Goal: Task Accomplishment & Management: Manage account settings

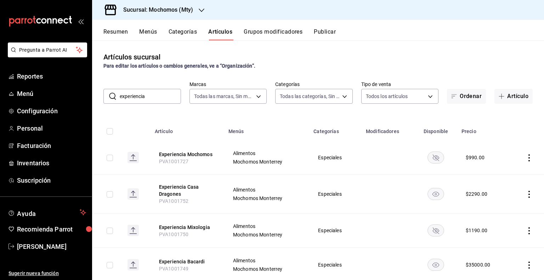
click at [523, 187] on td at bounding box center [527, 194] width 34 height 39
click at [526, 192] on icon "actions" at bounding box center [529, 194] width 7 height 7
click at [492, 211] on div at bounding box center [487, 211] width 13 height 9
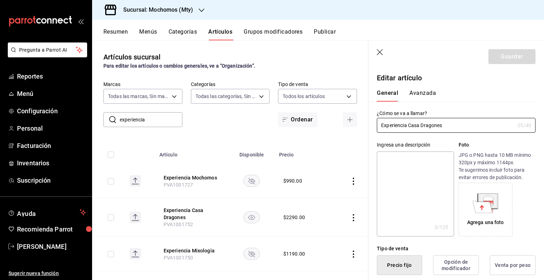
type input "$2290.00"
click at [435, 93] on div "General [PERSON_NAME]" at bounding box center [452, 96] width 150 height 12
click at [431, 94] on button "Avanzada" at bounding box center [422, 96] width 27 height 12
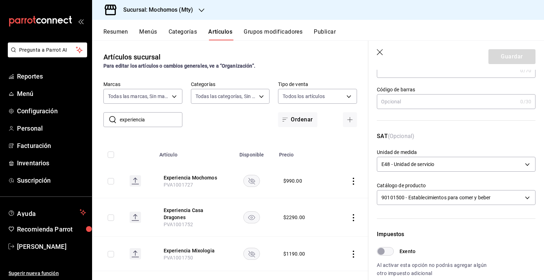
scroll to position [43, 0]
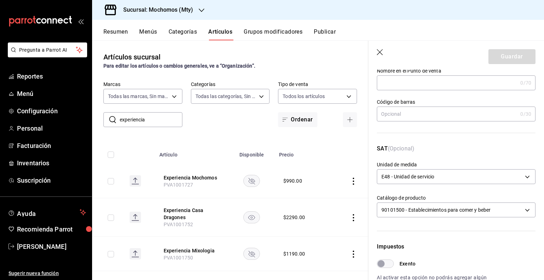
click at [380, 48] on header "Guardar" at bounding box center [456, 55] width 176 height 29
click at [380, 51] on icon "button" at bounding box center [380, 52] width 7 height 7
